Goal: Task Accomplishment & Management: Use online tool/utility

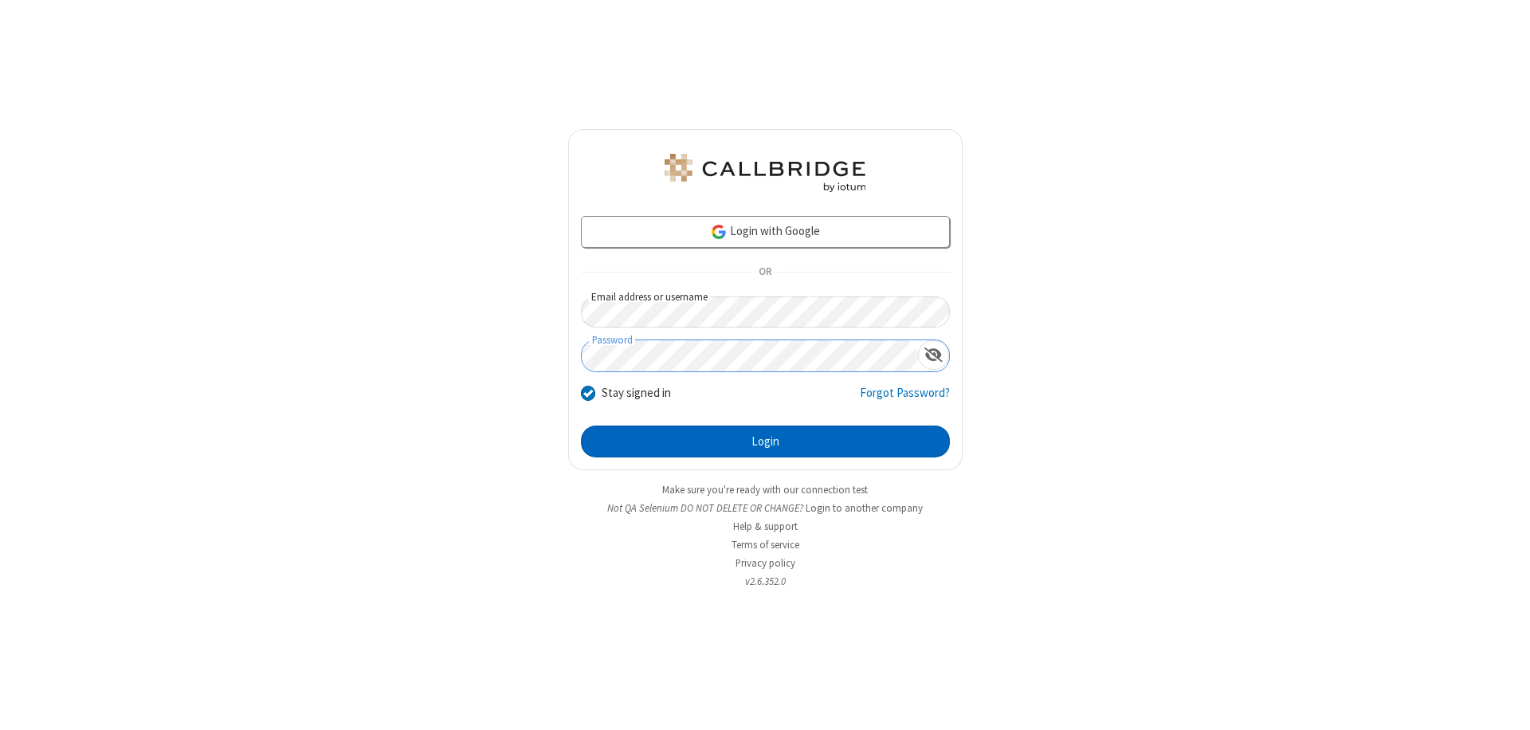
click at [765, 441] on button "Login" at bounding box center [765, 441] width 369 height 32
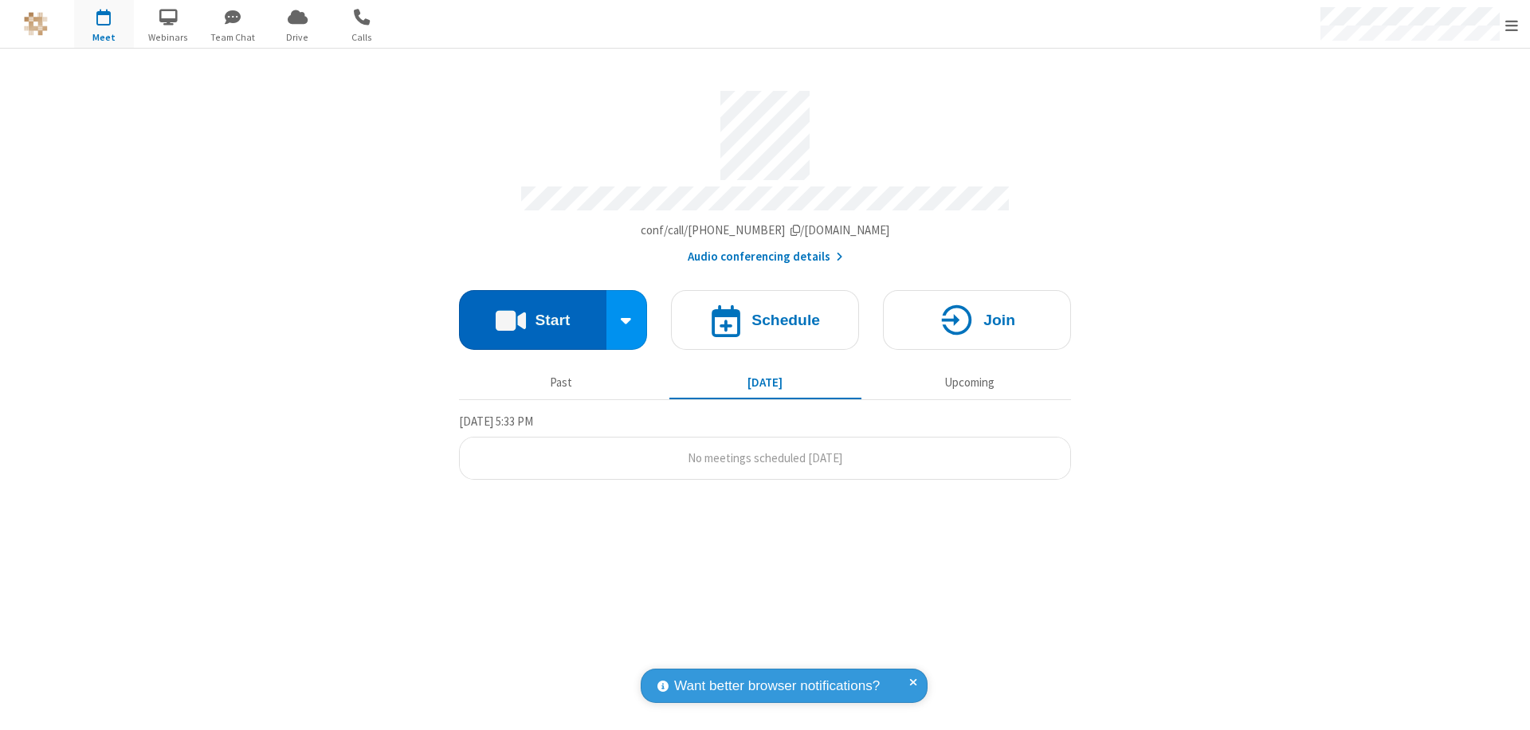
click at [532, 312] on button "Start" at bounding box center [532, 320] width 147 height 60
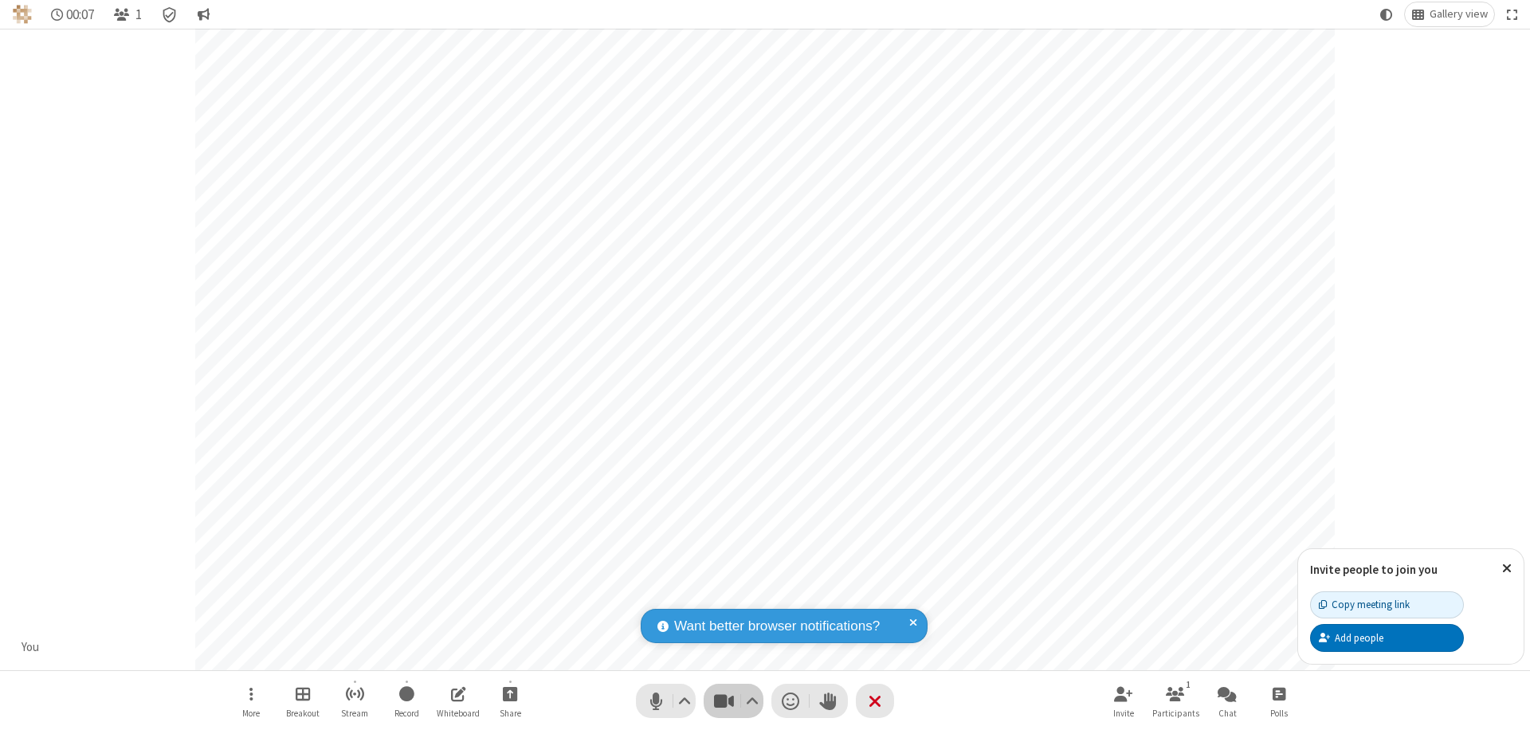
click at [723, 700] on span "Stop video (⌘+Shift+V)" at bounding box center [724, 700] width 24 height 23
click at [723, 700] on span "Start video (⌘+Shift+V)" at bounding box center [724, 700] width 24 height 23
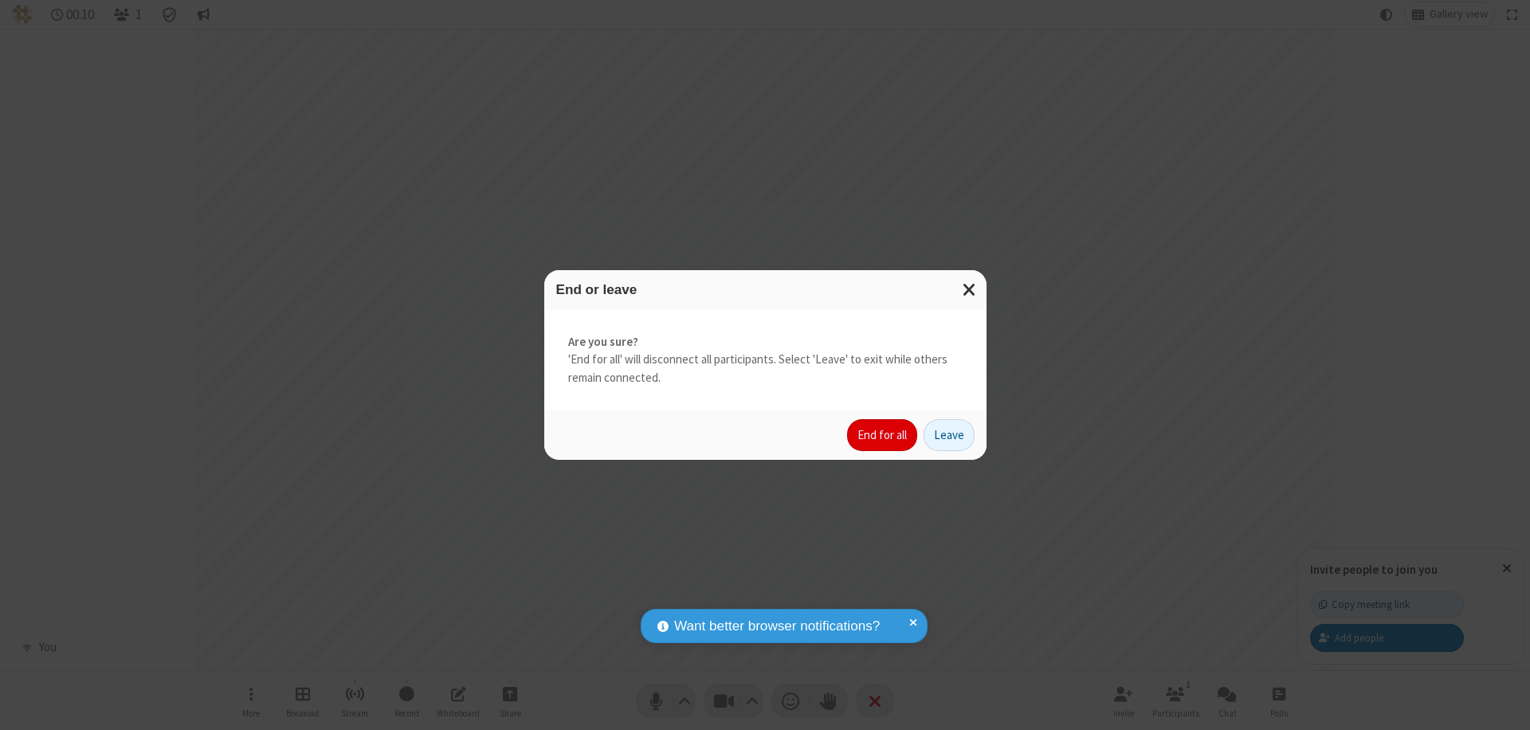
click at [883, 435] on button "End for all" at bounding box center [882, 435] width 70 height 32
